Goal: Information Seeking & Learning: Learn about a topic

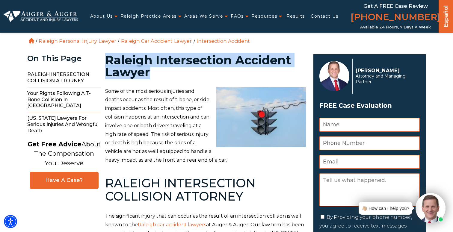
click at [162, 70] on h1 "Raleigh Intersection Accident Lawyer" at bounding box center [205, 66] width 201 height 24
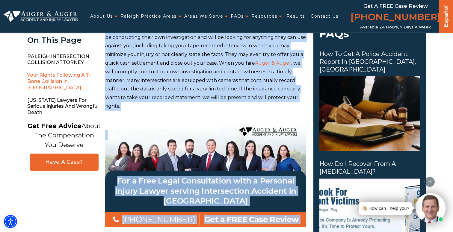
scroll to position [564, 0]
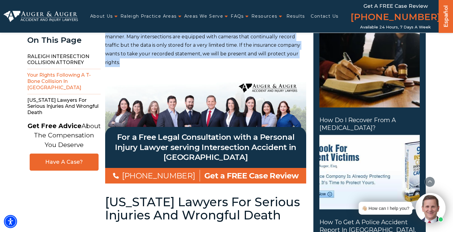
drag, startPoint x: 105, startPoint y: 91, endPoint x: 123, endPoint y: 57, distance: 38.7
copy div "Lore ip dol sita consect adipisci eli seddoe tempo in utl etdolo ma a-enim, ad …"
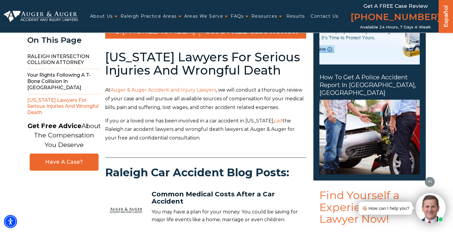
scroll to position [708, 0]
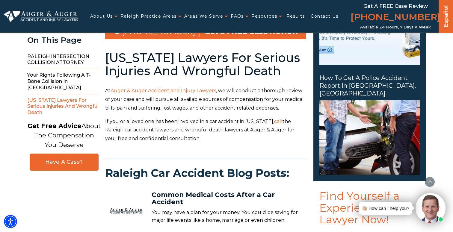
drag, startPoint x: 105, startPoint y: 53, endPoint x: 201, endPoint y: 146, distance: 133.1
copy div "[US_STATE] Lawyers For Serious Injuries And Wrongful Death At Auger & [PERSON_N…"
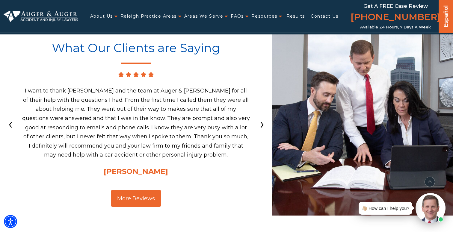
scroll to position [1510, 0]
